Goal: Information Seeking & Learning: Learn about a topic

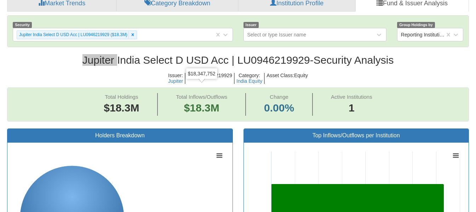
scroll to position [15, 449]
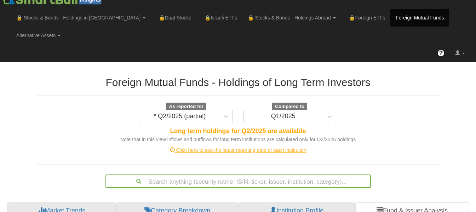
scroll to position [0, 0]
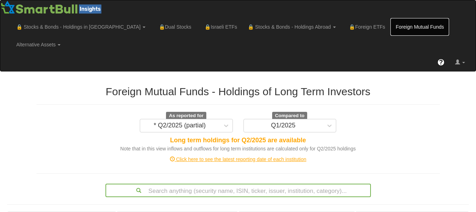
click at [391, 30] on link "Foreign Mutual Funds" at bounding box center [420, 27] width 59 height 18
click at [209, 156] on div "Click here to see the latest reporting date of each institution" at bounding box center [238, 159] width 414 height 7
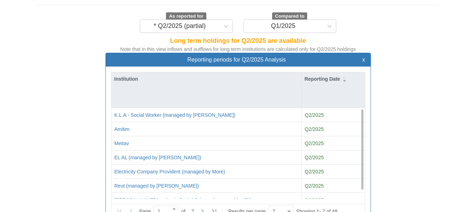
scroll to position [113, 0]
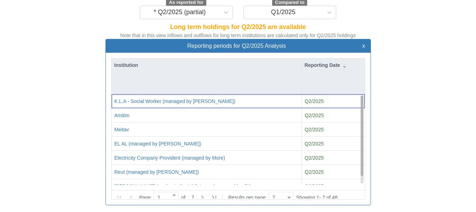
click at [361, 161] on div at bounding box center [362, 140] width 3 height 88
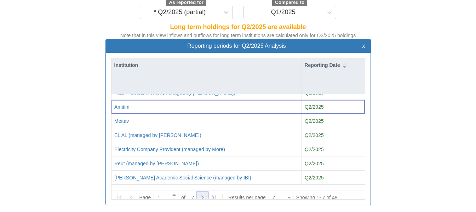
click at [203, 193] on icon at bounding box center [202, 197] width 8 height 8
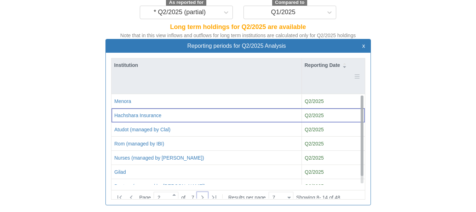
scroll to position [0, 0]
drag, startPoint x: 361, startPoint y: 98, endPoint x: 358, endPoint y: 68, distance: 30.3
click at [358, 68] on div "Institution Reporting Date Menora Q2/2025 Hachshara Insurance Q2/2025 Atudot (m…" at bounding box center [239, 121] width 254 height 126
click at [203, 193] on icon at bounding box center [202, 197] width 8 height 8
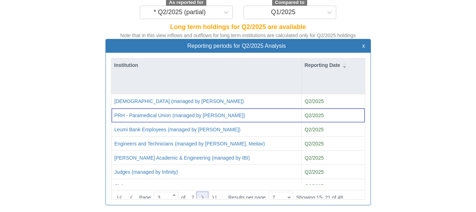
click at [203, 193] on icon at bounding box center [202, 197] width 8 height 8
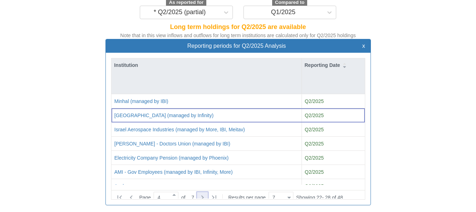
click at [203, 193] on icon at bounding box center [202, 197] width 8 height 8
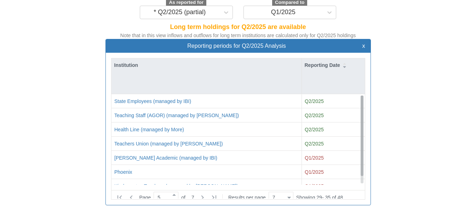
click at [363, 162] on div at bounding box center [362, 140] width 3 height 88
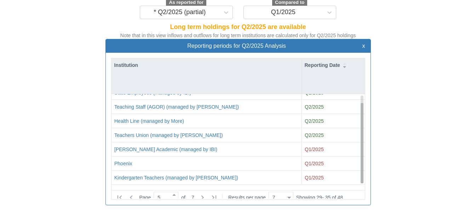
scroll to position [8, 0]
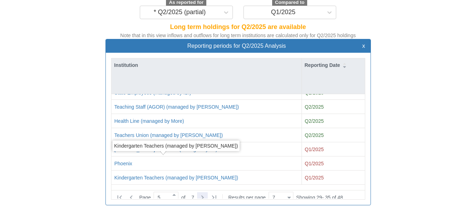
click at [202, 193] on icon at bounding box center [202, 197] width 8 height 8
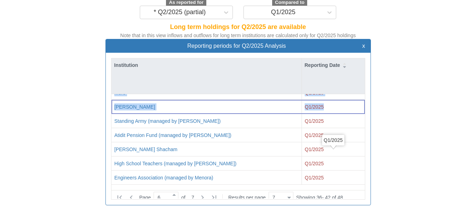
drag, startPoint x: 360, startPoint y: 96, endPoint x: 361, endPoint y: 186, distance: 89.9
click at [361, 186] on div "Institution Reporting Date More Q1/2025 [PERSON_NAME] Q1/2025 Standing Army (ma…" at bounding box center [238, 129] width 265 height 152
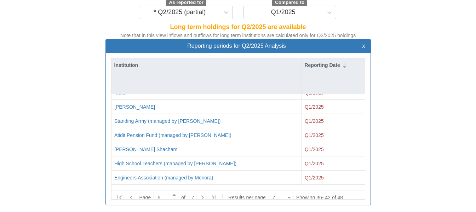
click at [397, 150] on div "Reporting periods for Q2/2025 Analysis x Institution Reporting Date More Q1/202…" at bounding box center [238, 126] width 414 height 174
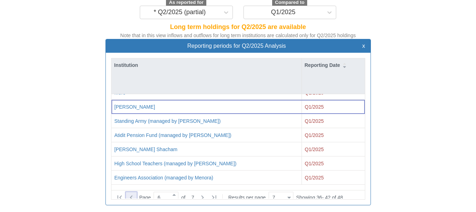
click at [130, 193] on icon at bounding box center [131, 197] width 8 height 8
type input "5"
